Goal: Information Seeking & Learning: Understand process/instructions

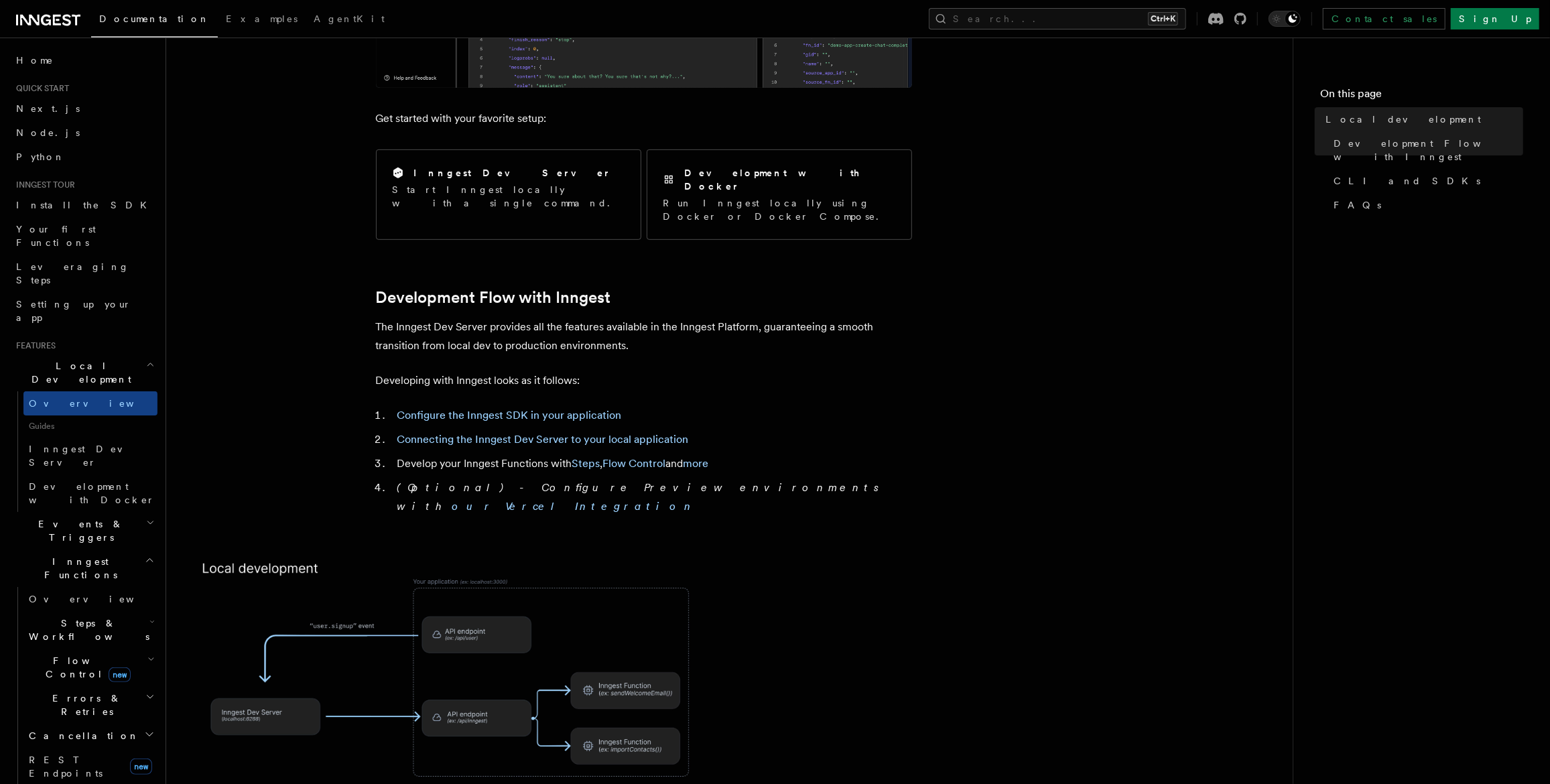
scroll to position [469, 0]
click at [547, 410] on link "Configure the Inngest SDK in your application" at bounding box center [509, 415] width 224 height 13
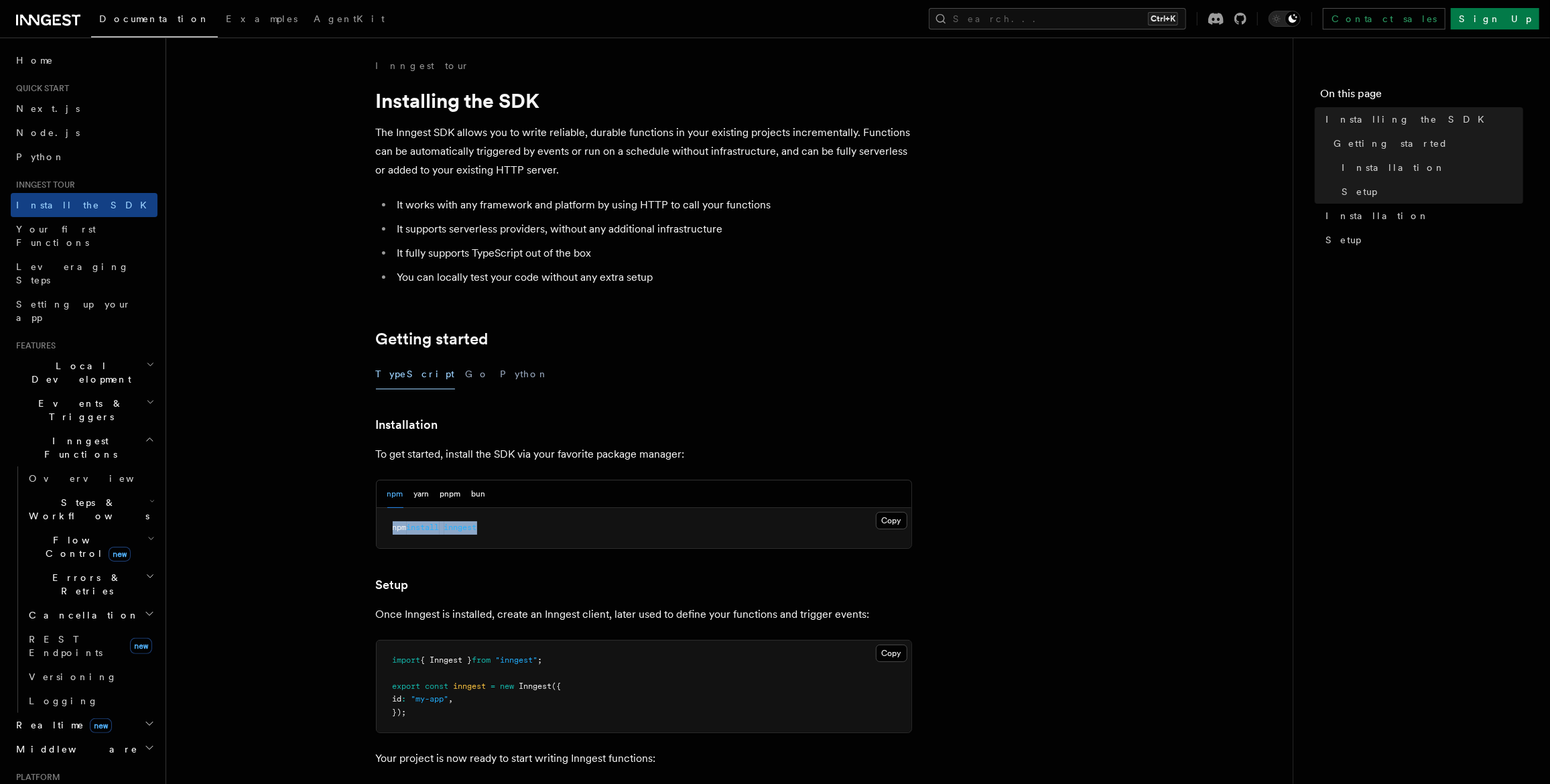
drag, startPoint x: 394, startPoint y: 524, endPoint x: 501, endPoint y: 521, distance: 107.0
click at [501, 521] on pre "npm install inngest" at bounding box center [644, 528] width 535 height 40
click at [1074, 600] on article "Inngest tour Installing the SDK The Inngest SDK allows you to write reliable, d…" at bounding box center [729, 586] width 1084 height 1055
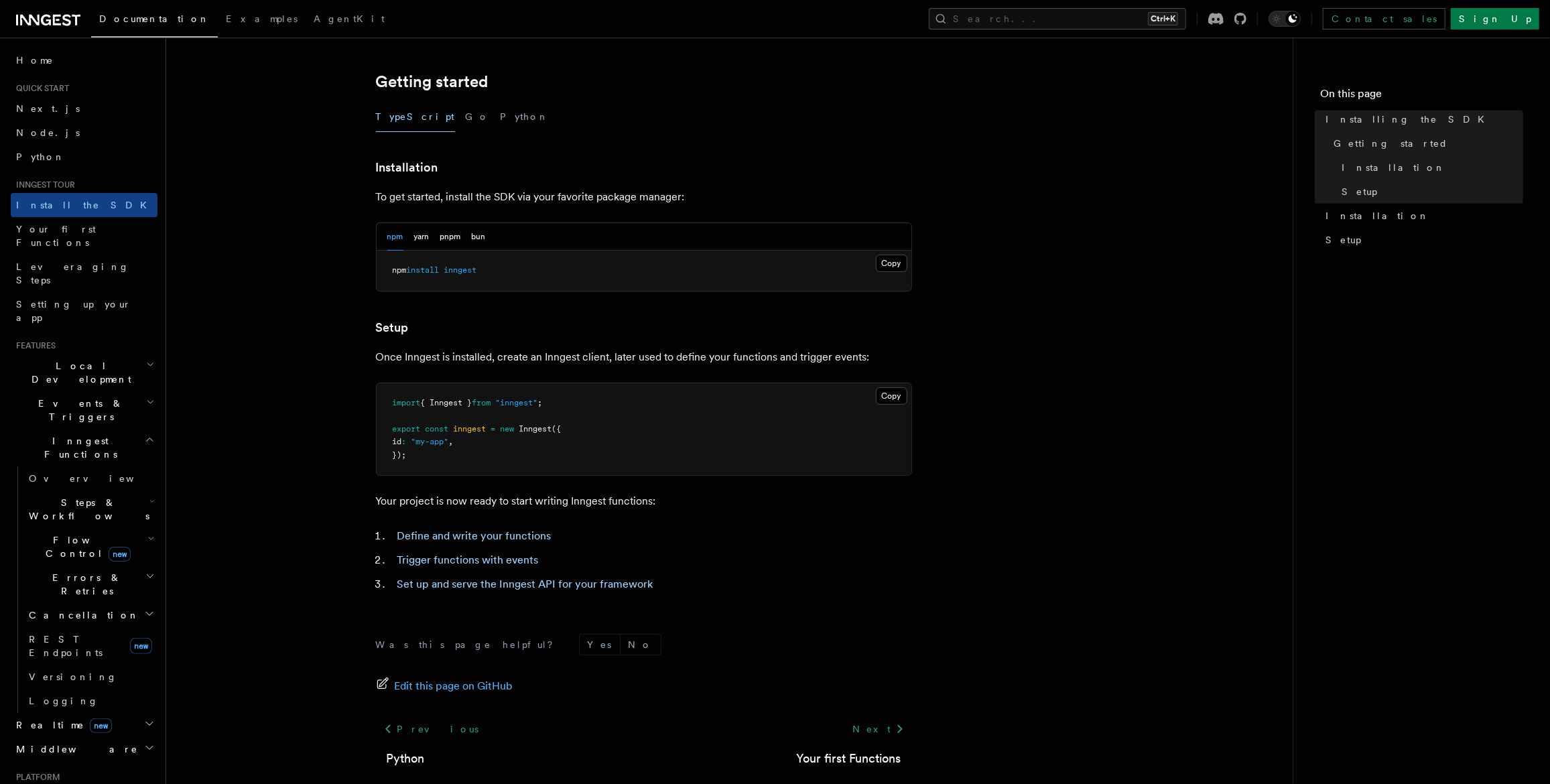
scroll to position [329, 0]
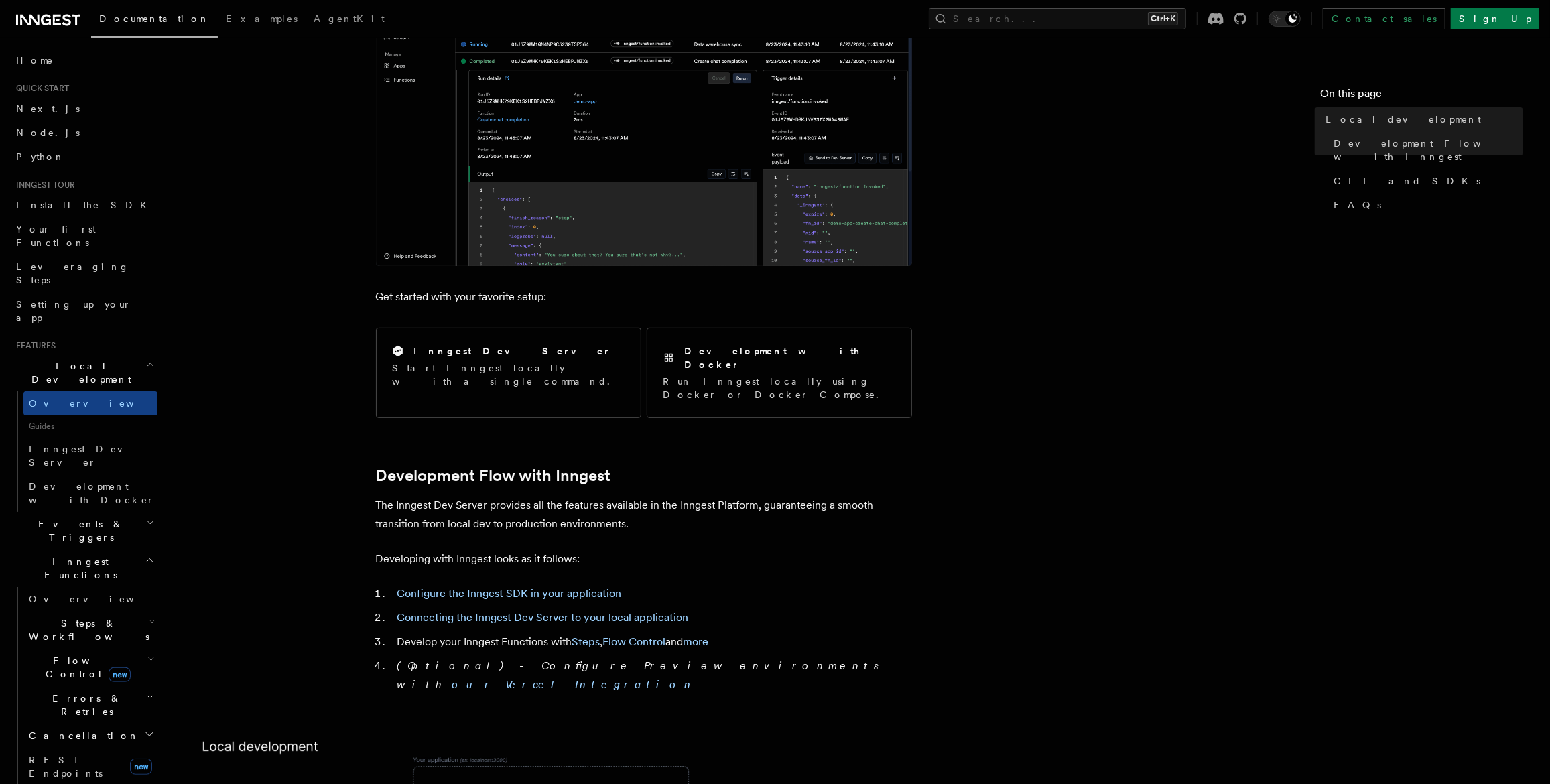
scroll to position [268, 0]
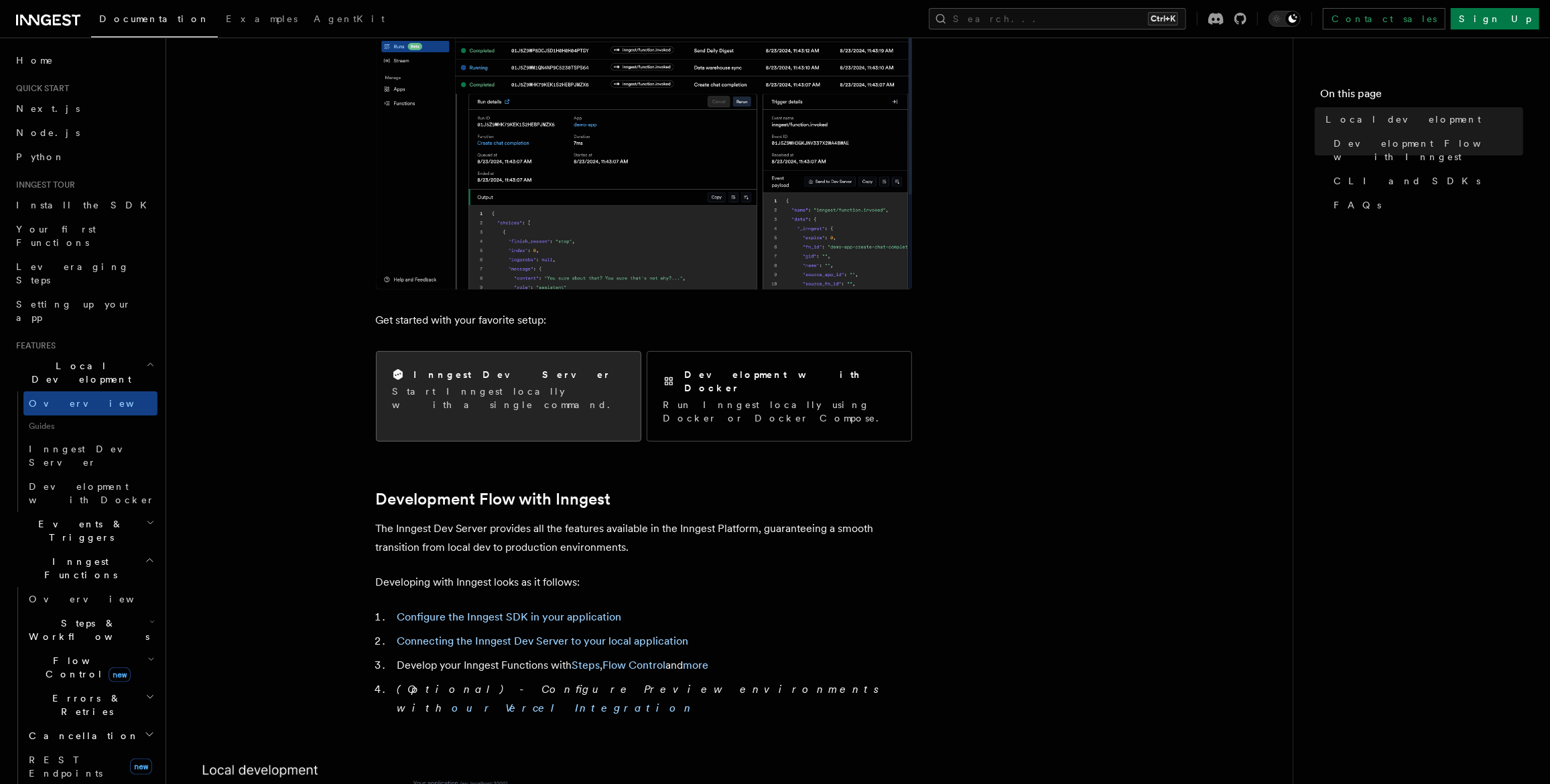
click at [479, 394] on p "Start Inngest locally with a single command." at bounding box center [509, 398] width 232 height 27
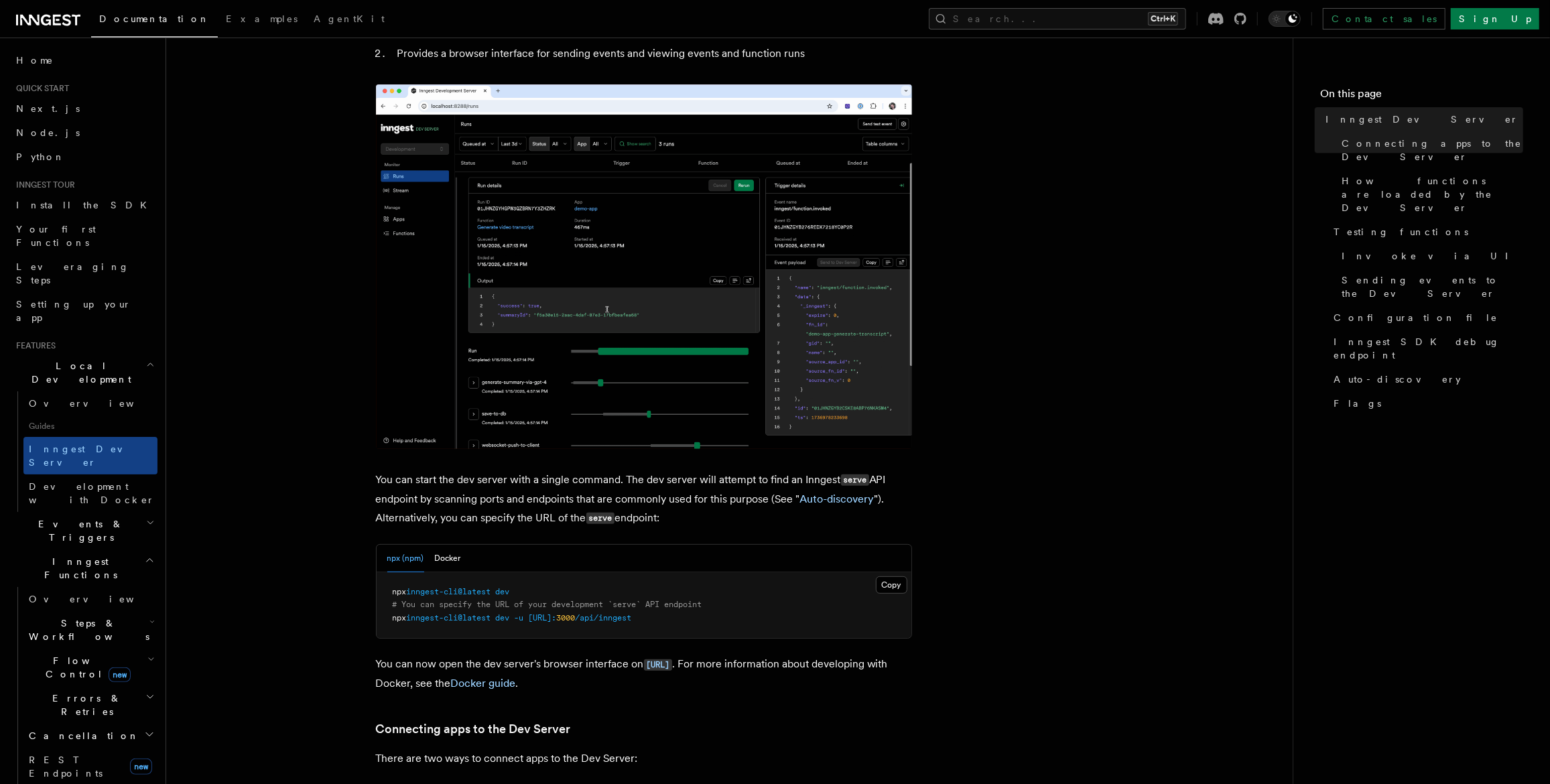
scroll to position [200, 0]
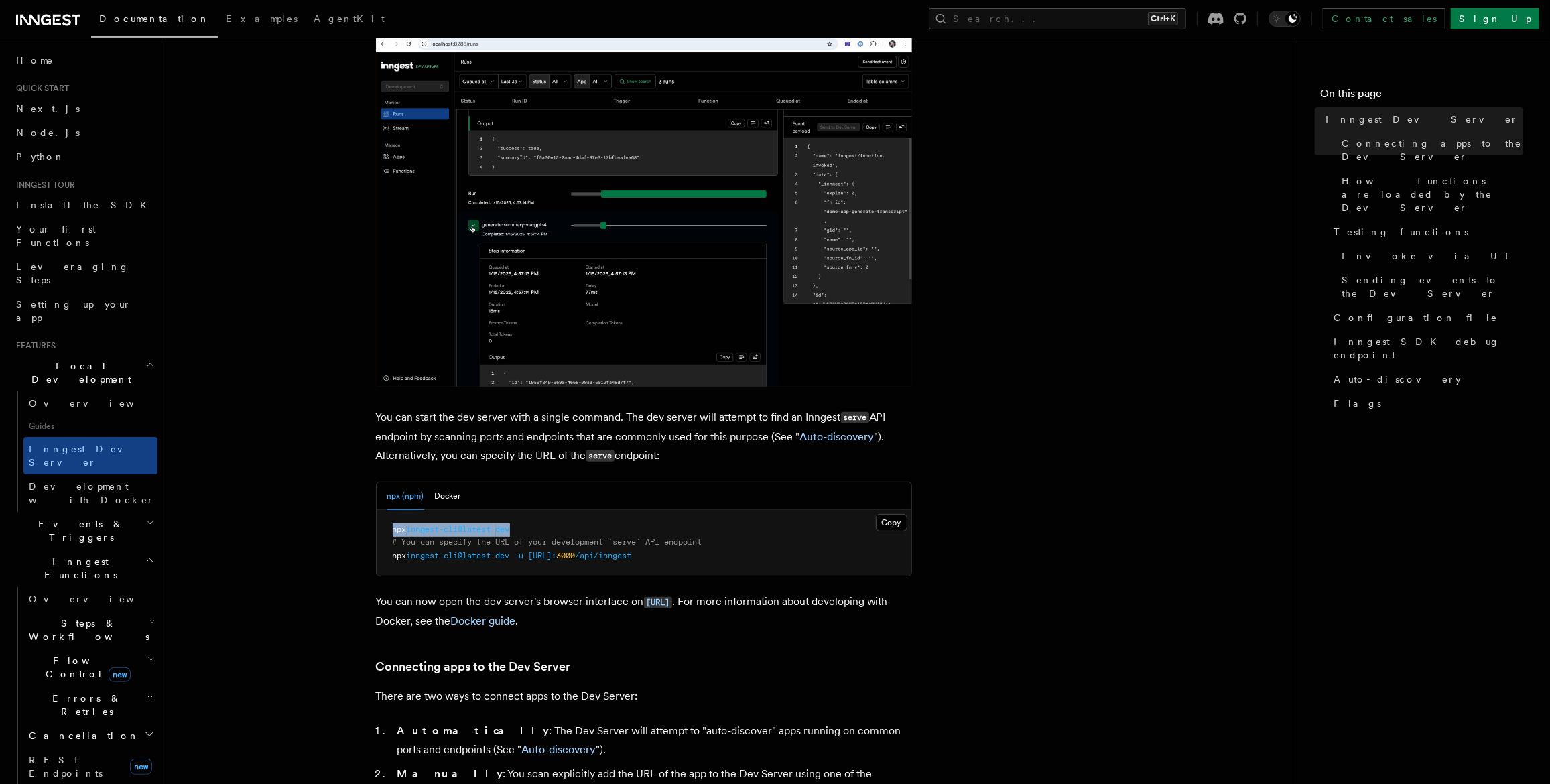
drag, startPoint x: 393, startPoint y: 527, endPoint x: 543, endPoint y: 529, distance: 150.0
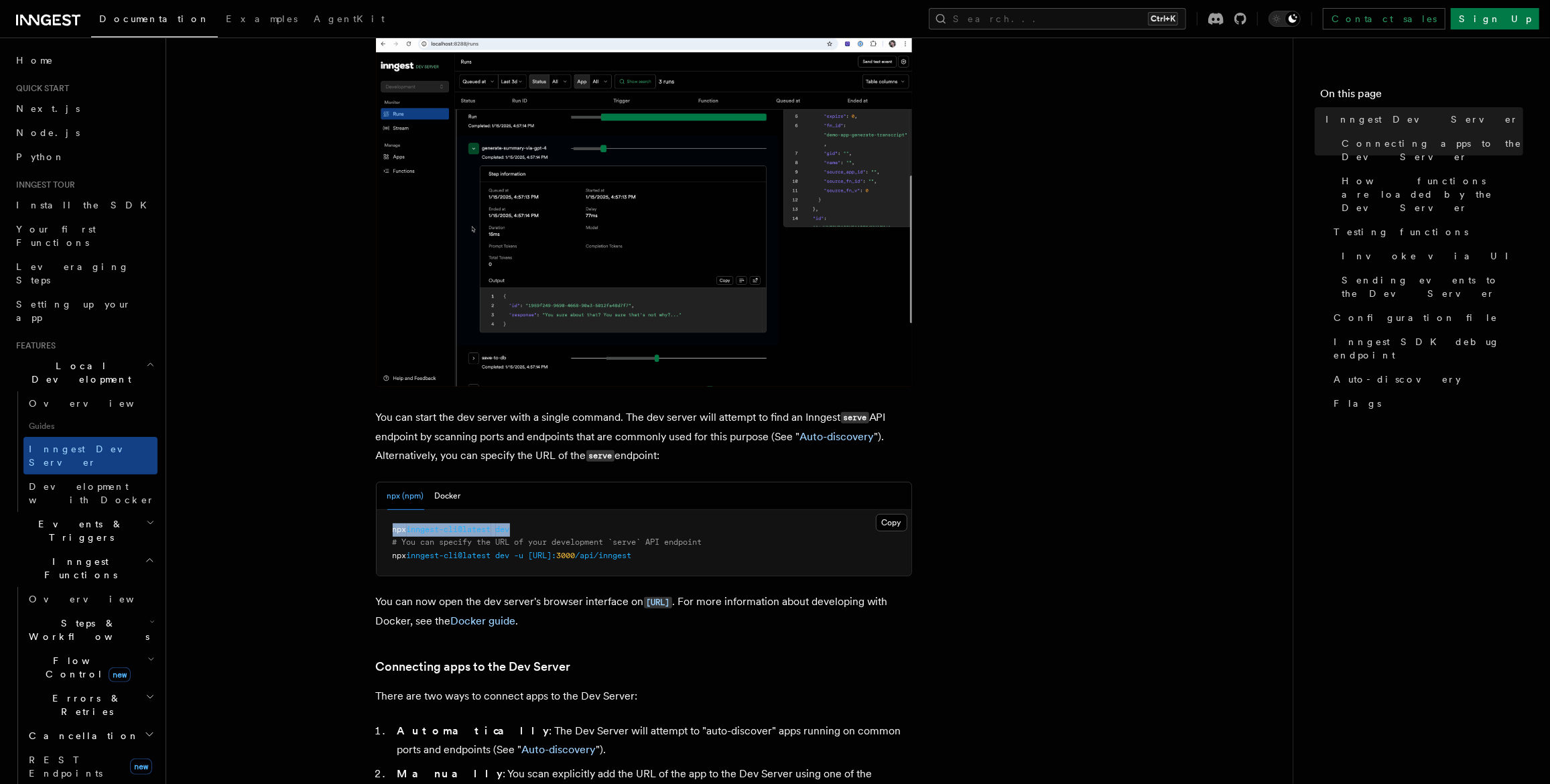
click at [543, 529] on pre "npx inngest-cli@latest dev # You can specify the URL of your development `serve…" at bounding box center [644, 543] width 535 height 67
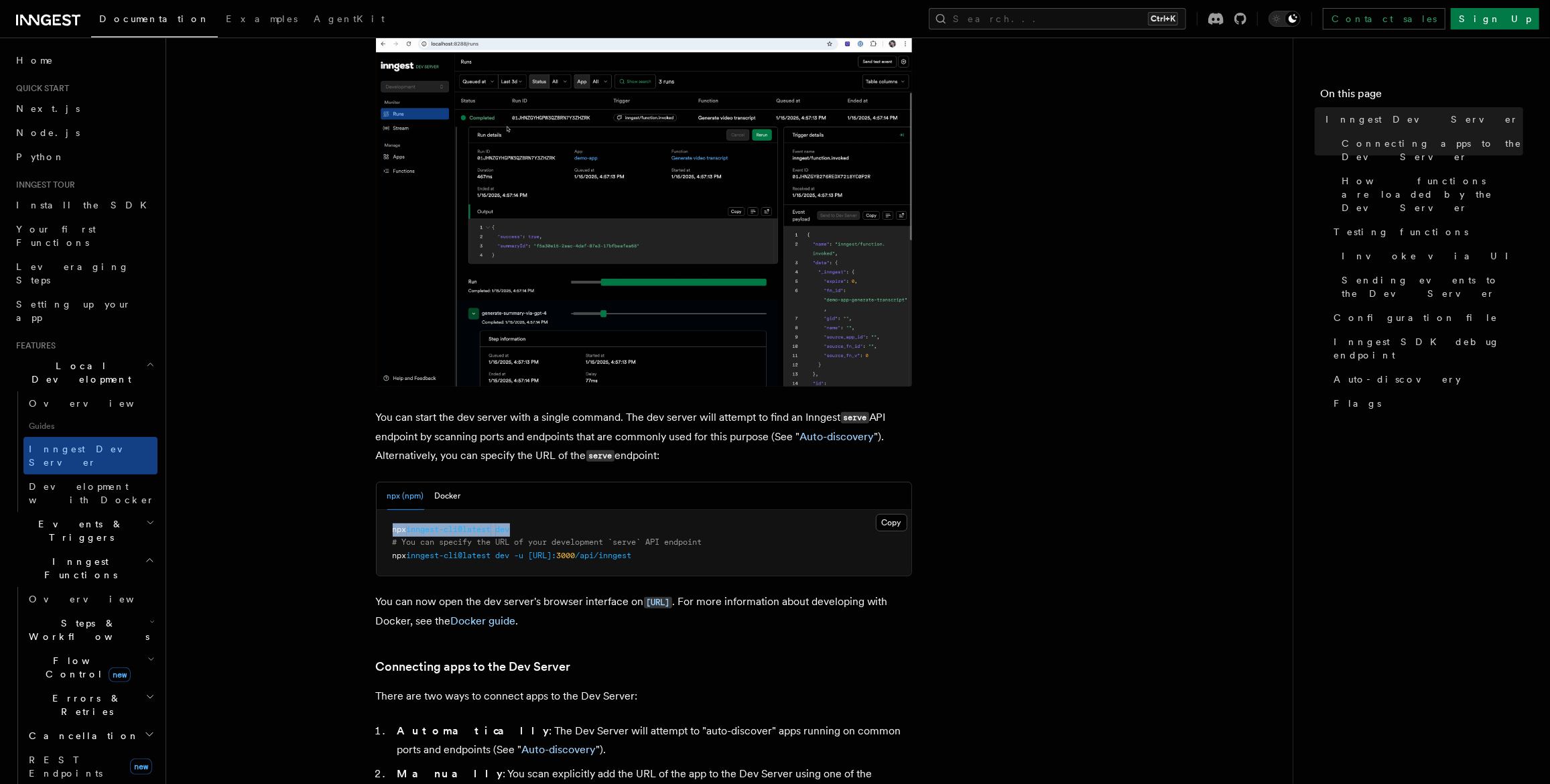
copy span "npx inngest-cli@latest dev"
